Goal: Task Accomplishment & Management: Manage account settings

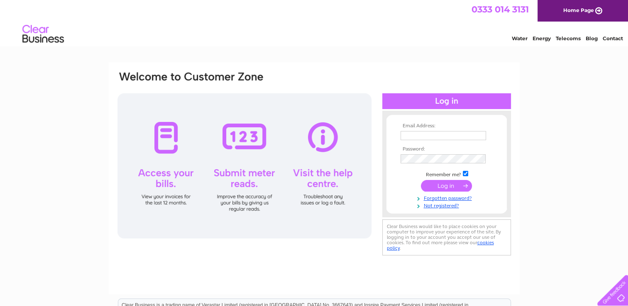
type input "carolstill@sky.com"
click at [442, 186] on input "submit" at bounding box center [446, 186] width 51 height 12
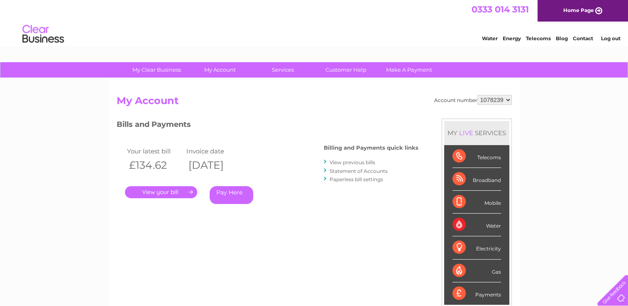
click at [172, 191] on link "." at bounding box center [161, 192] width 72 height 12
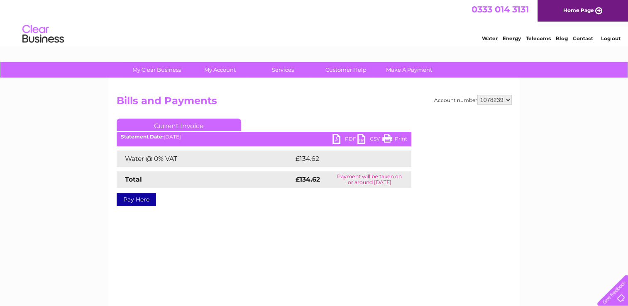
click at [340, 135] on link "PDF" at bounding box center [344, 140] width 25 height 12
